Goal: Task Accomplishment & Management: Use online tool/utility

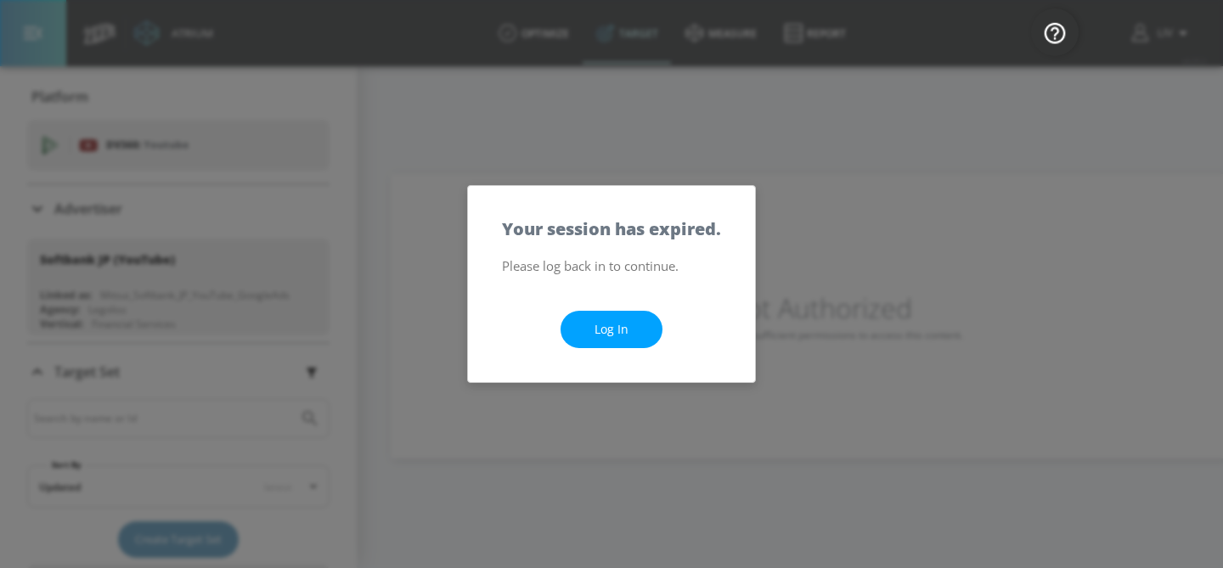
scroll to position [96, 0]
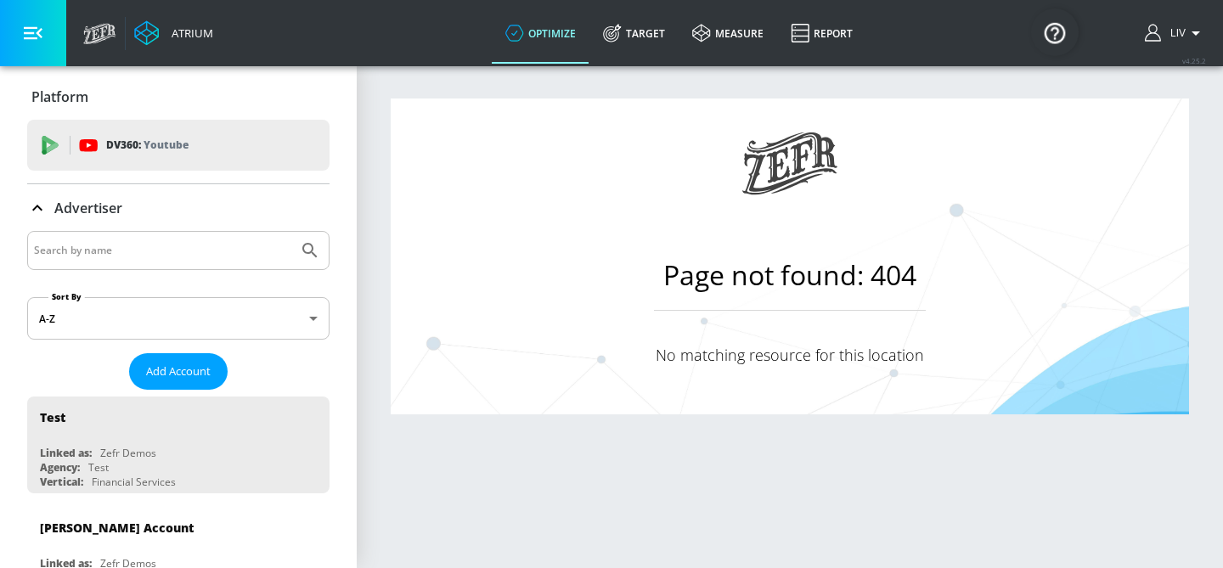
click at [250, 250] on input "Search by name" at bounding box center [162, 250] width 257 height 22
click at [291, 232] on button "Submit Search" at bounding box center [309, 250] width 37 height 37
click at [301, 256] on icon "Submit Search" at bounding box center [310, 250] width 20 height 20
click at [237, 256] on input "pokemon" at bounding box center [162, 250] width 257 height 22
click at [234, 238] on div "pokemon" at bounding box center [178, 250] width 302 height 39
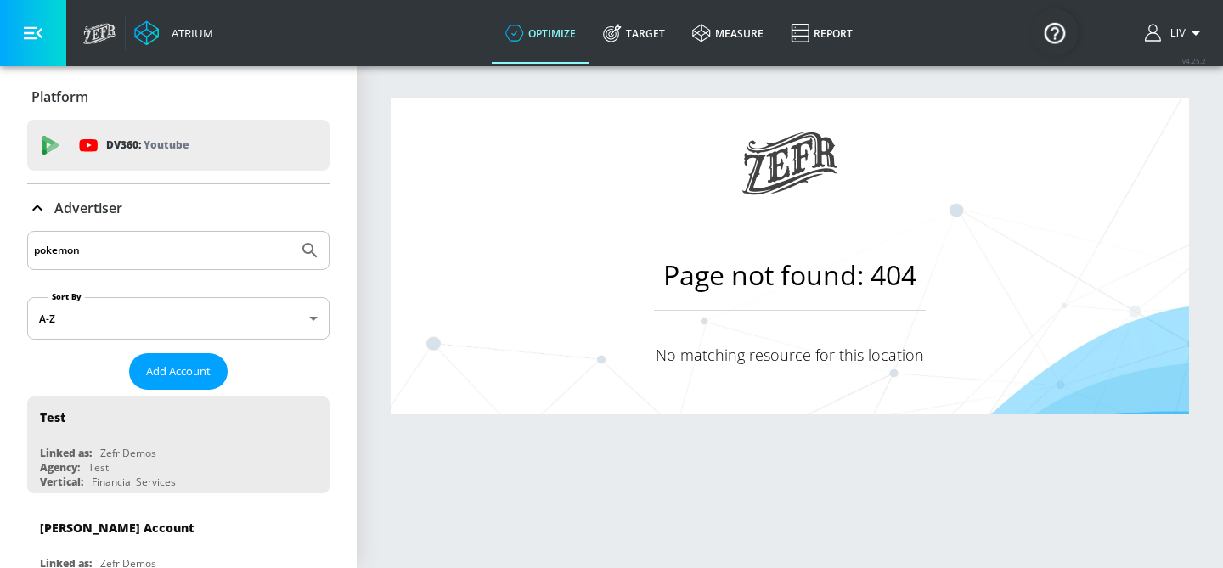
click at [225, 251] on input "pokemon" at bounding box center [162, 250] width 257 height 22
type input "pokemon"
click at [291, 232] on button "Submit Search" at bounding box center [309, 250] width 37 height 37
click at [202, 95] on div "Platform" at bounding box center [178, 96] width 302 height 19
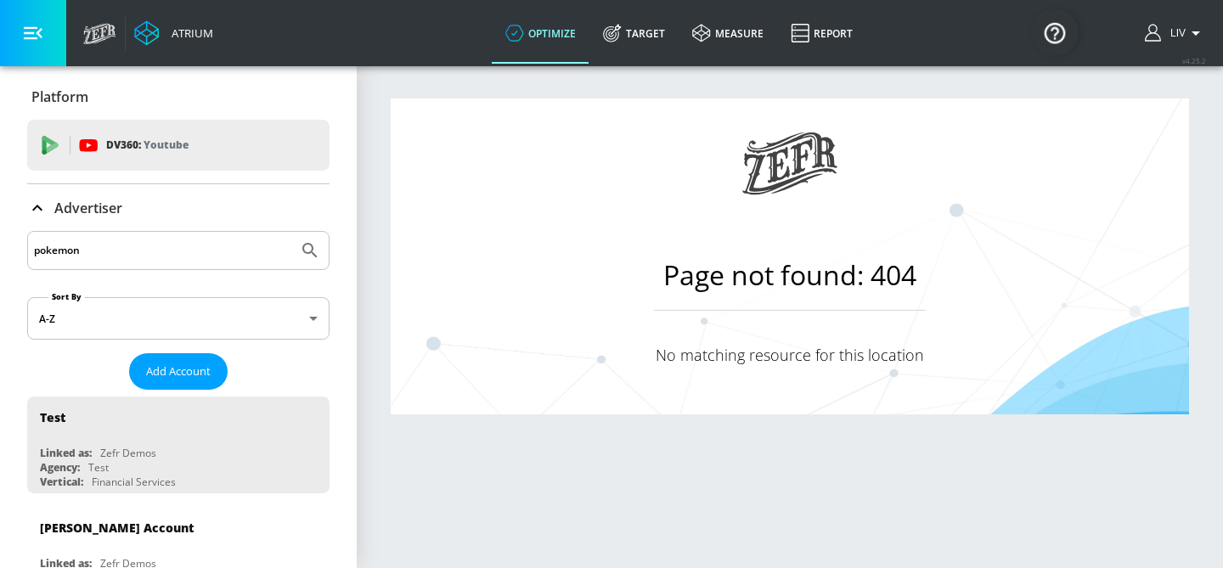
click at [228, 121] on div "DV360: Youtube" at bounding box center [178, 145] width 302 height 51
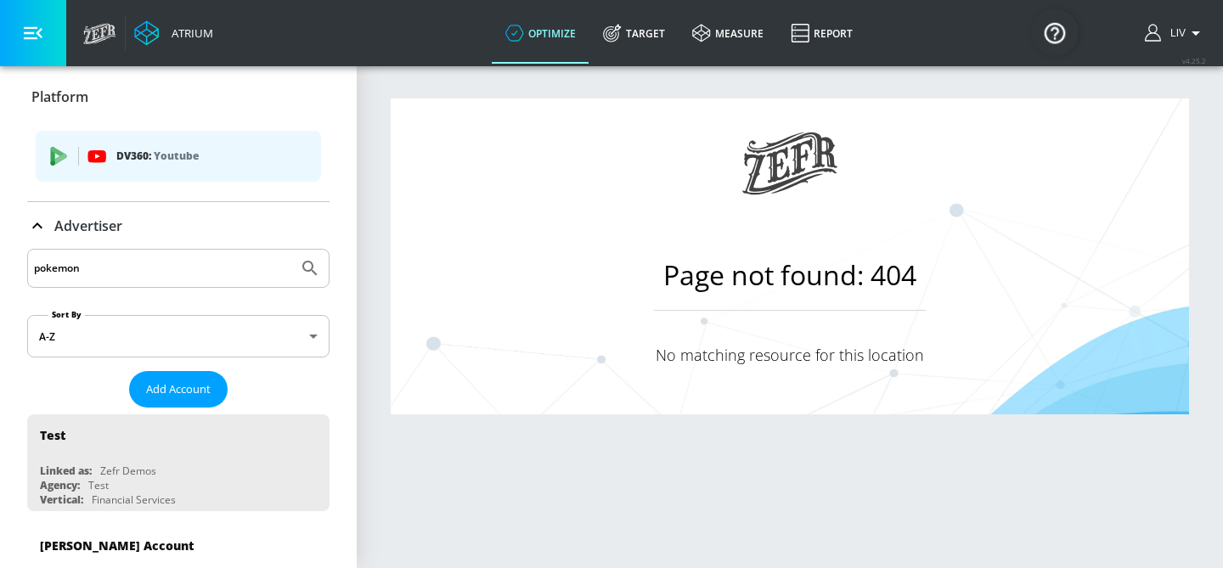
click at [183, 169] on div "DV360: Youtube" at bounding box center [178, 156] width 285 height 51
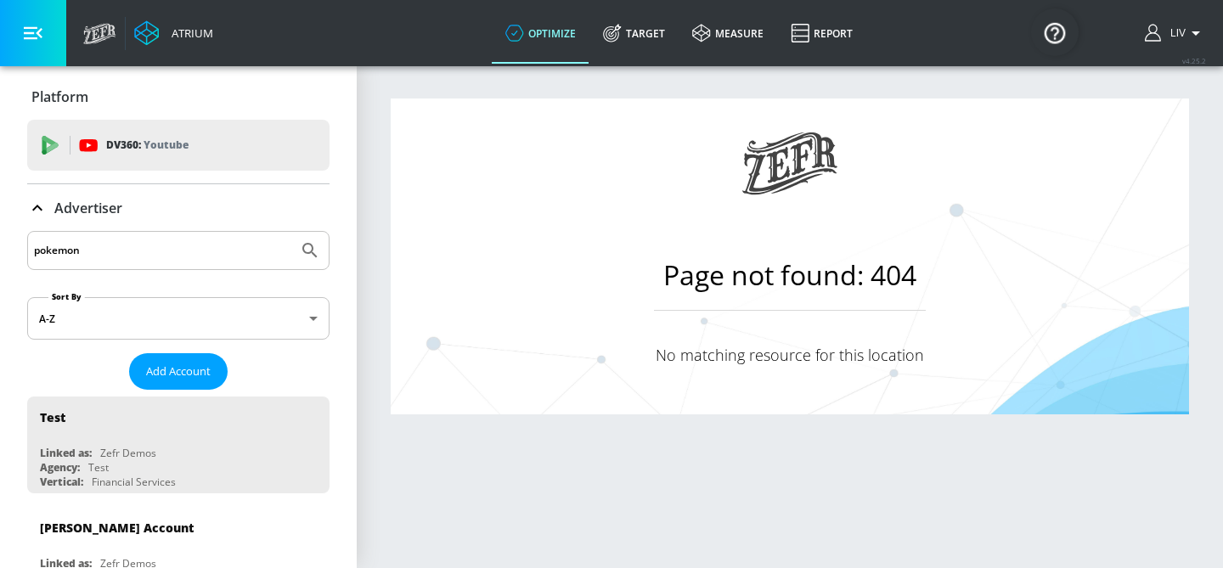
click at [184, 263] on div "pokemon" at bounding box center [178, 250] width 302 height 39
click at [187, 257] on input "pokemon" at bounding box center [162, 250] width 257 height 22
click at [300, 252] on icon "Submit Search" at bounding box center [310, 250] width 20 height 20
click at [201, 234] on div "pokemon" at bounding box center [178, 250] width 302 height 39
click at [196, 248] on input "pokemon" at bounding box center [162, 250] width 257 height 22
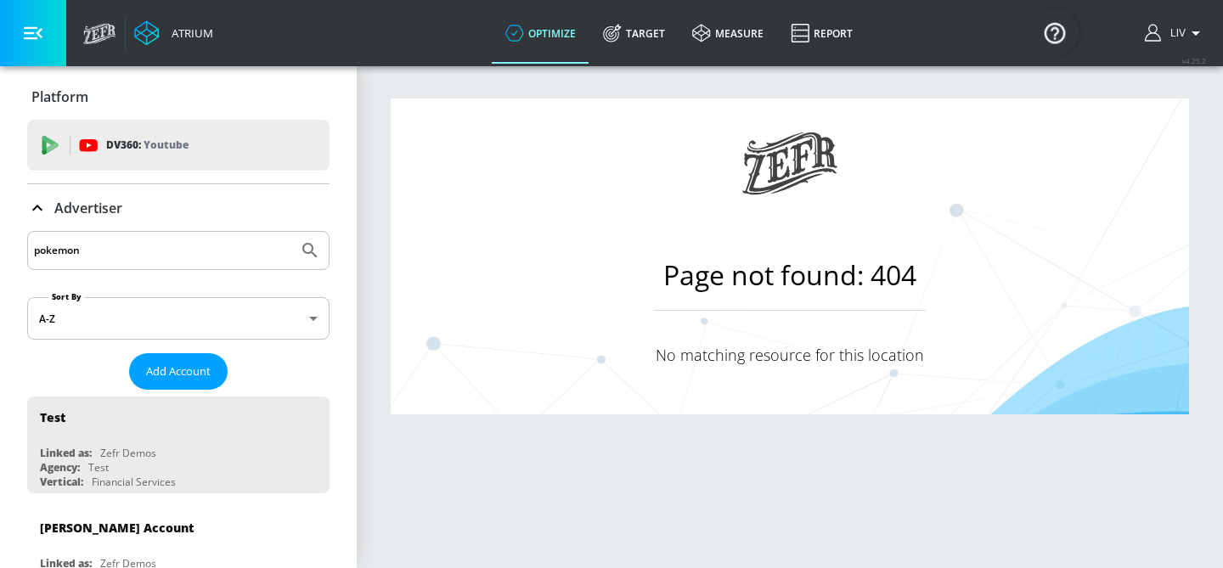
click at [196, 248] on input "pokemon" at bounding box center [162, 250] width 257 height 22
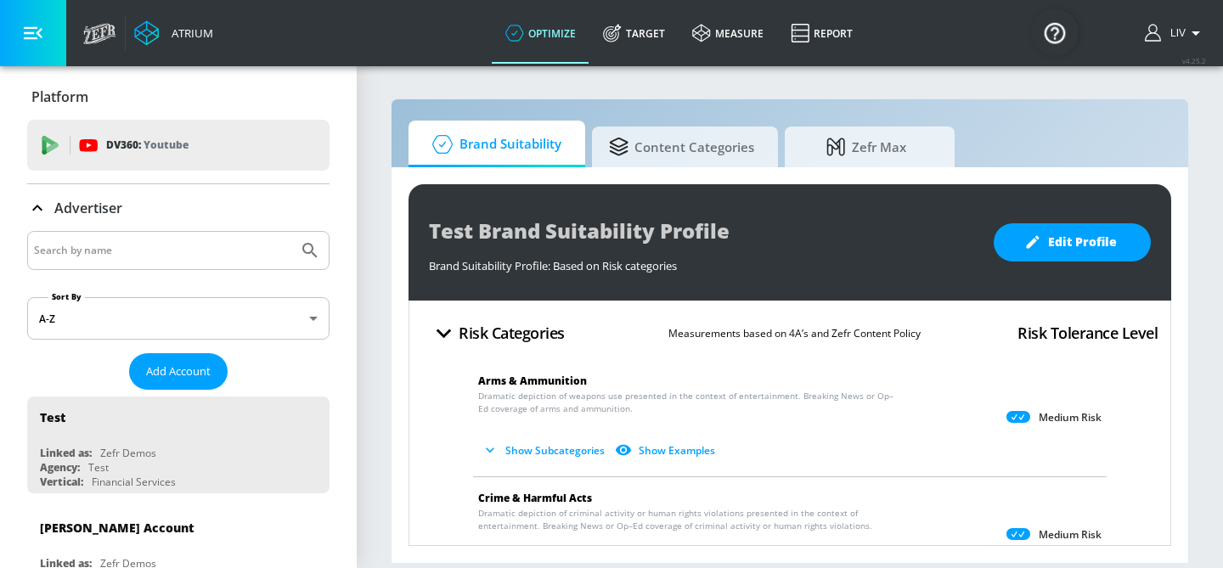
click at [154, 243] on input "Search by name" at bounding box center [162, 250] width 257 height 22
type input "hachette"
click at [291, 232] on button "Submit Search" at bounding box center [309, 250] width 37 height 37
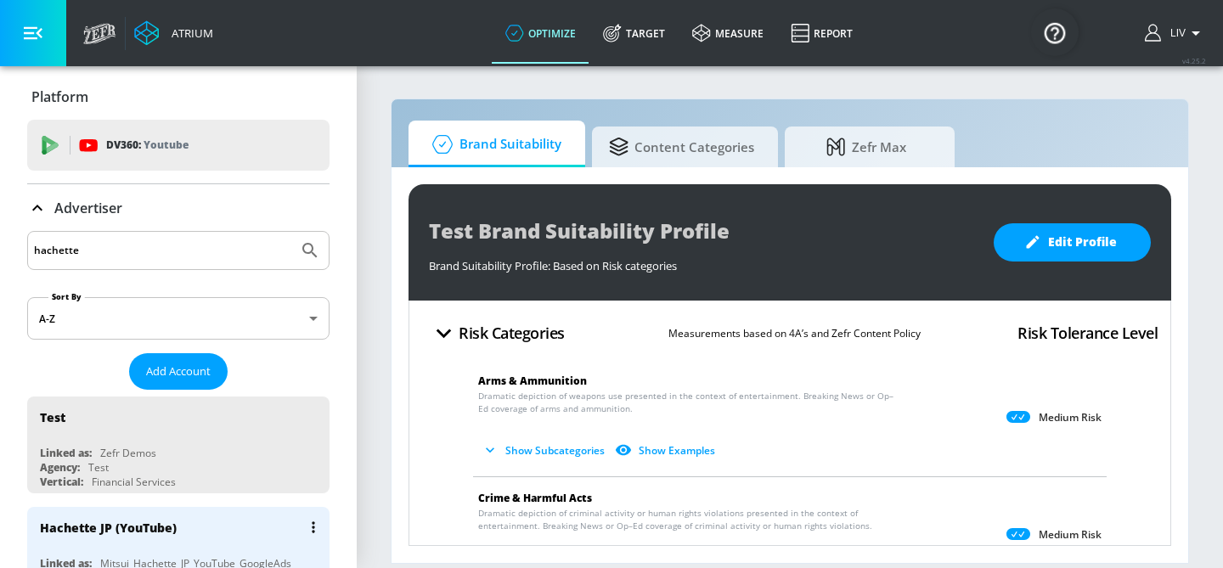
click at [244, 543] on div "Hachette JP (YouTube)" at bounding box center [182, 527] width 285 height 41
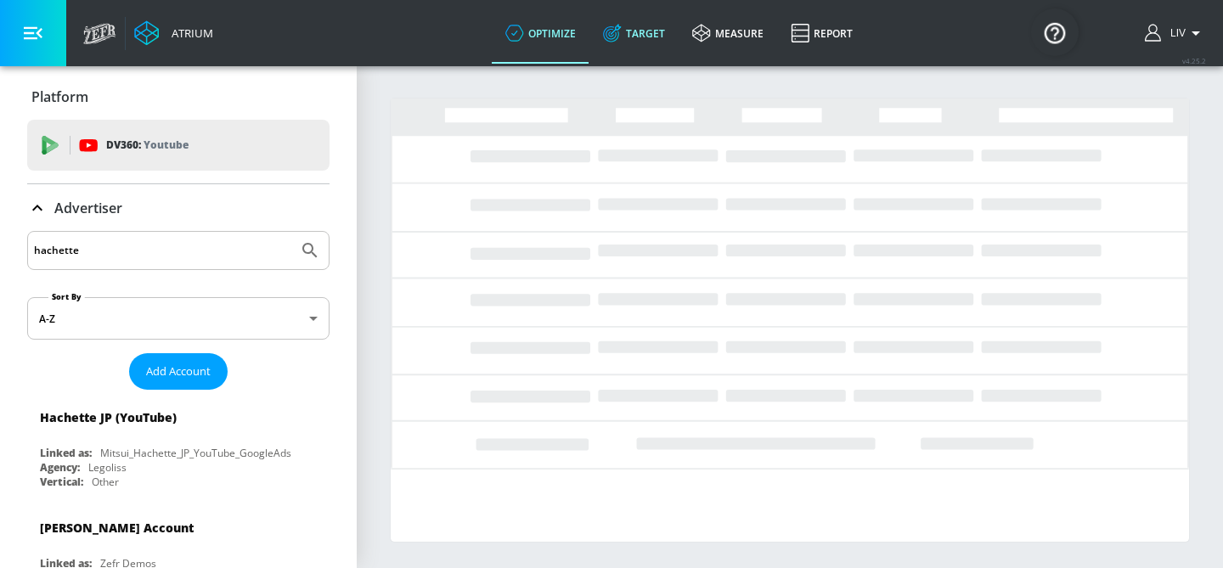
click at [653, 31] on link "Target" at bounding box center [633, 33] width 89 height 61
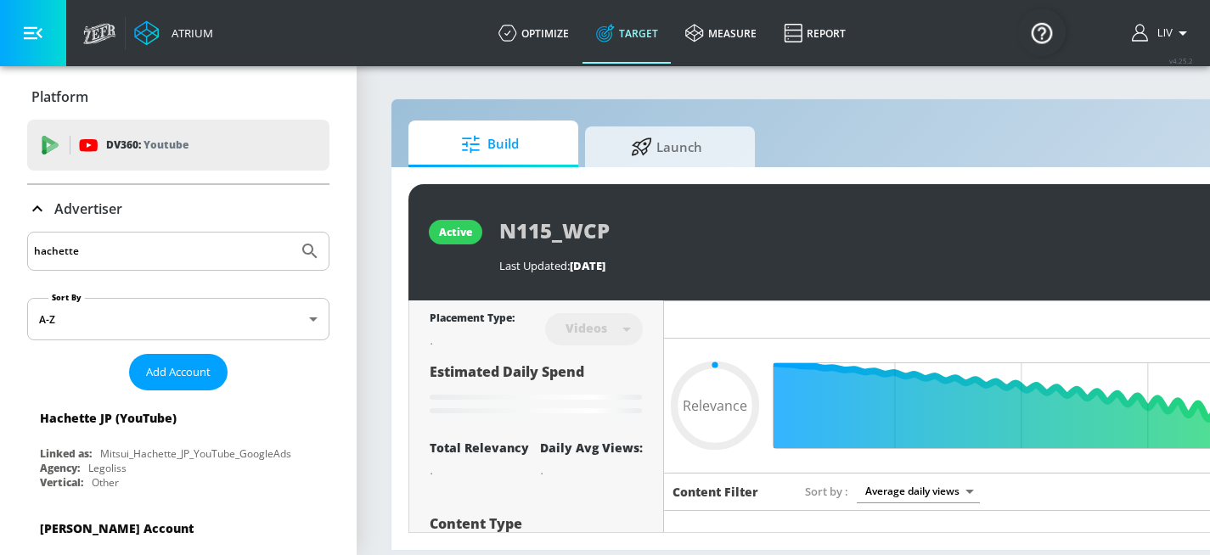
type input "0.05"
click at [703, 158] on span "Launch" at bounding box center [666, 144] width 129 height 41
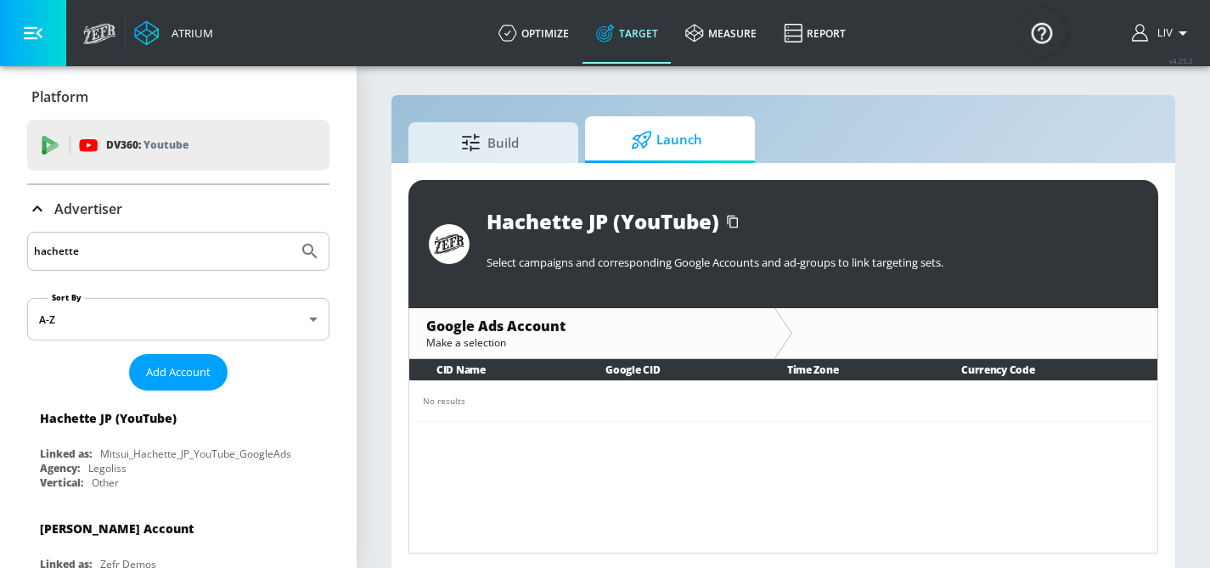
scroll to position [8, 0]
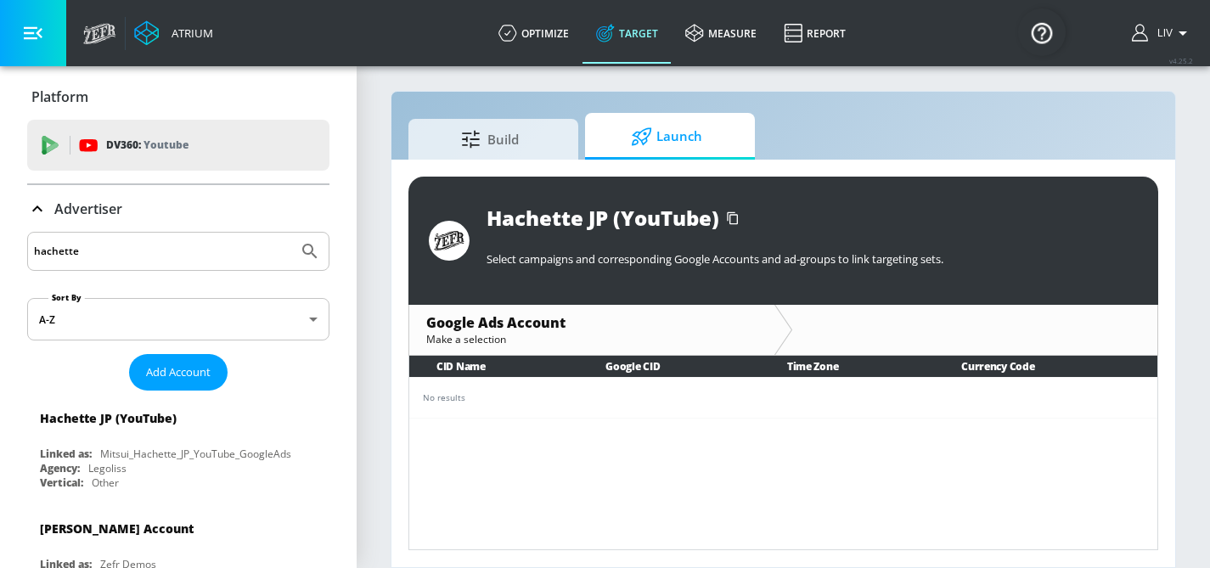
click at [729, 405] on td "No results" at bounding box center [783, 397] width 748 height 41
click at [562, 157] on link "Build" at bounding box center [493, 136] width 170 height 47
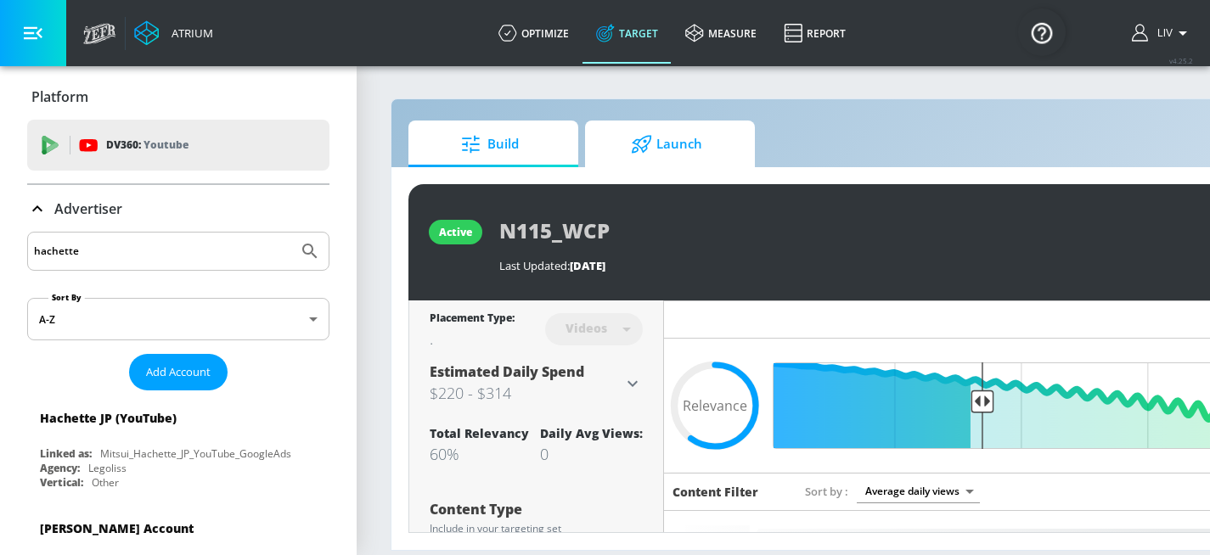
click at [666, 147] on span "Launch" at bounding box center [666, 144] width 129 height 41
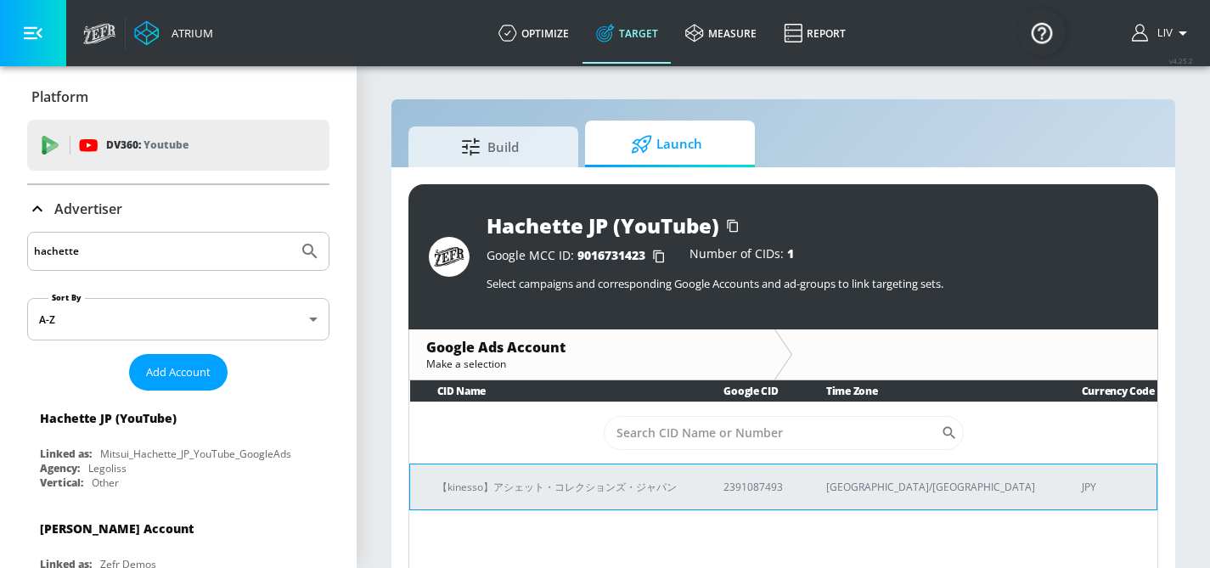
click at [796, 492] on td "2391087493" at bounding box center [747, 487] width 103 height 46
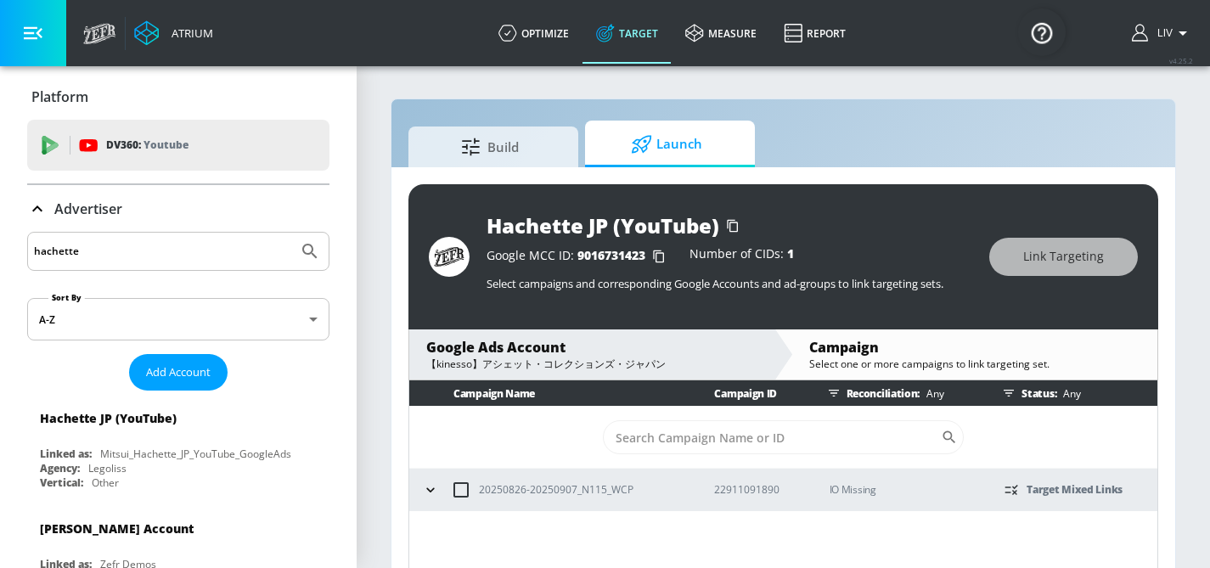
click at [434, 494] on icon "button" at bounding box center [430, 489] width 17 height 17
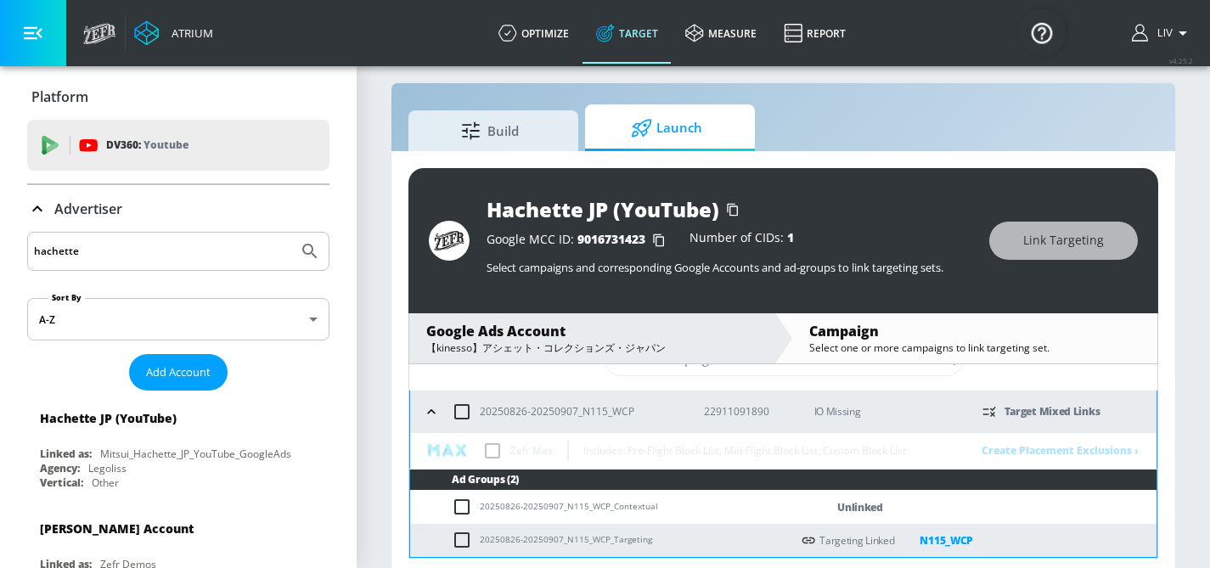
scroll to position [25, 0]
